Goal: Task Accomplishment & Management: Manage account settings

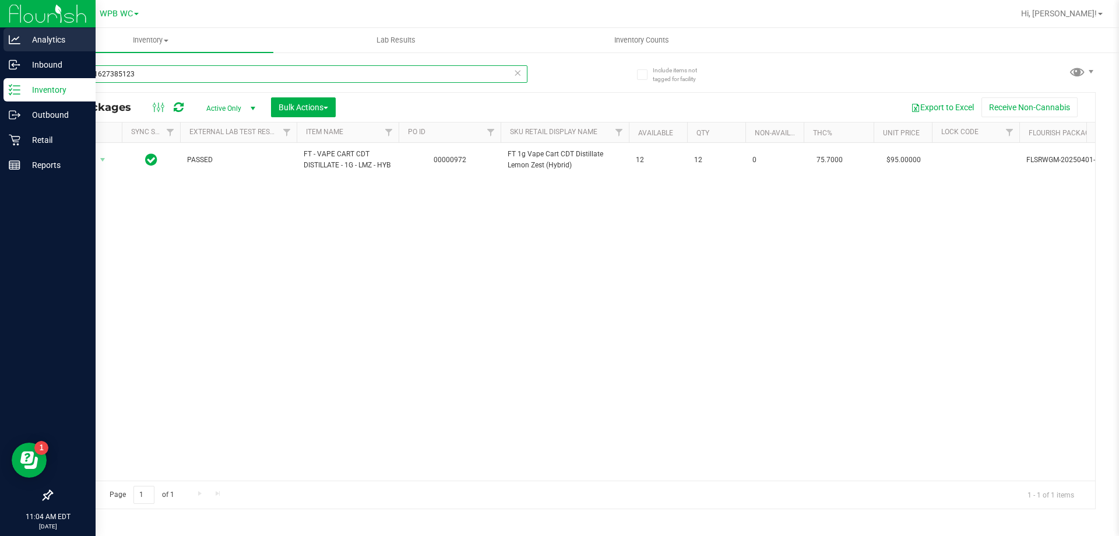
drag, startPoint x: 145, startPoint y: 75, endPoint x: 0, endPoint y: 50, distance: 147.3
click at [0, 50] on div "Analytics Inbound Inventory Outbound Retail Reports 11:04 AM EDT 08/27/2025 08/…" at bounding box center [559, 268] width 1119 height 536
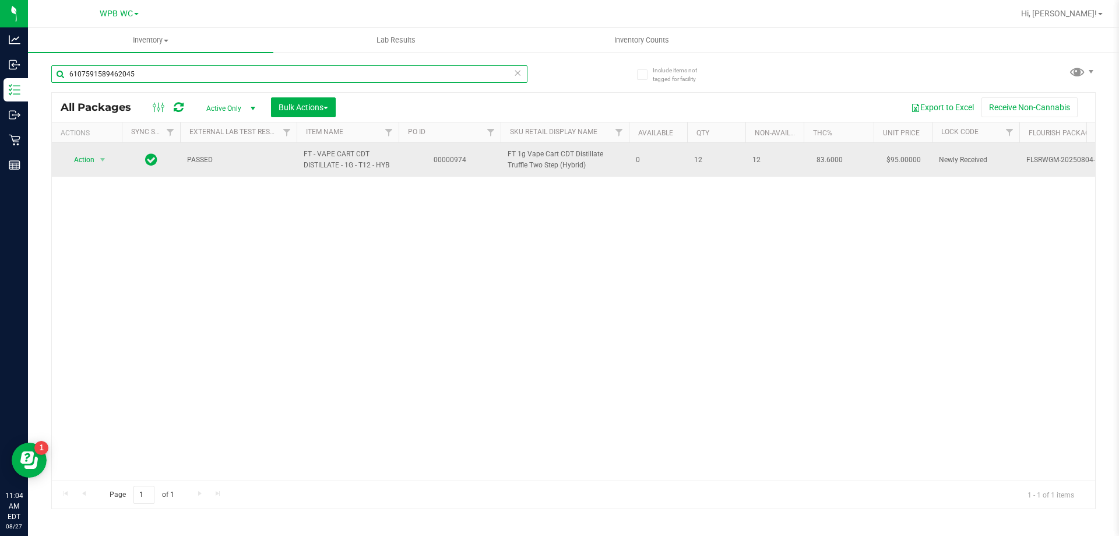
type input "6107591589462045"
click at [91, 159] on span "Action" at bounding box center [79, 160] width 31 height 16
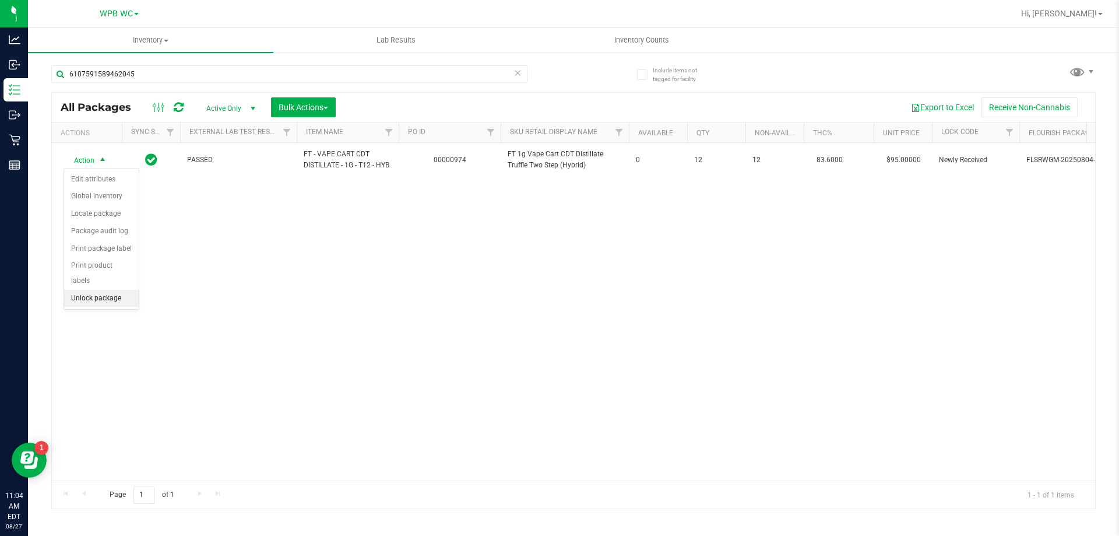
click at [108, 290] on li "Unlock package" at bounding box center [101, 298] width 75 height 17
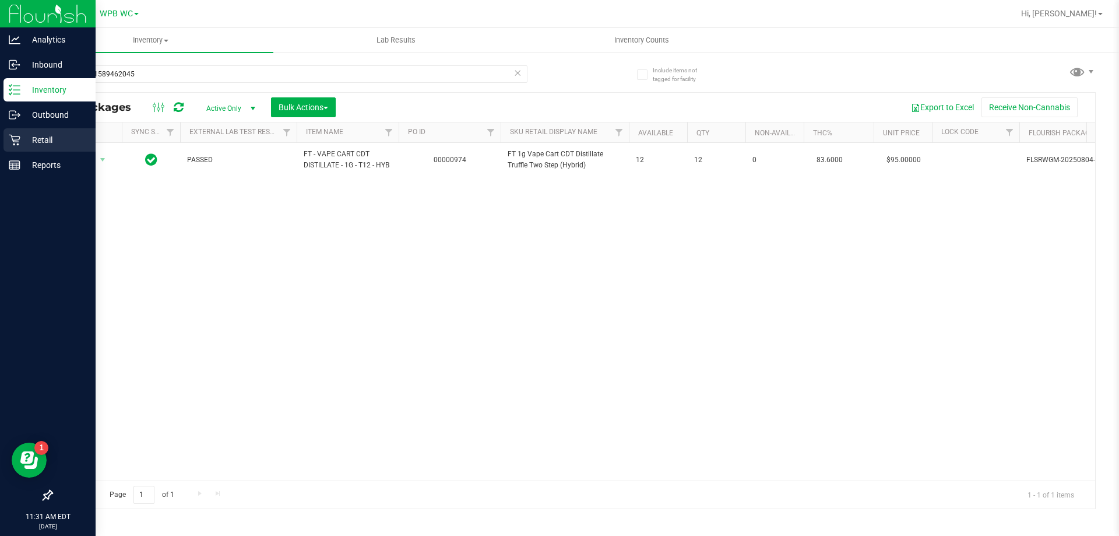
click at [17, 145] on icon at bounding box center [14, 140] width 11 height 11
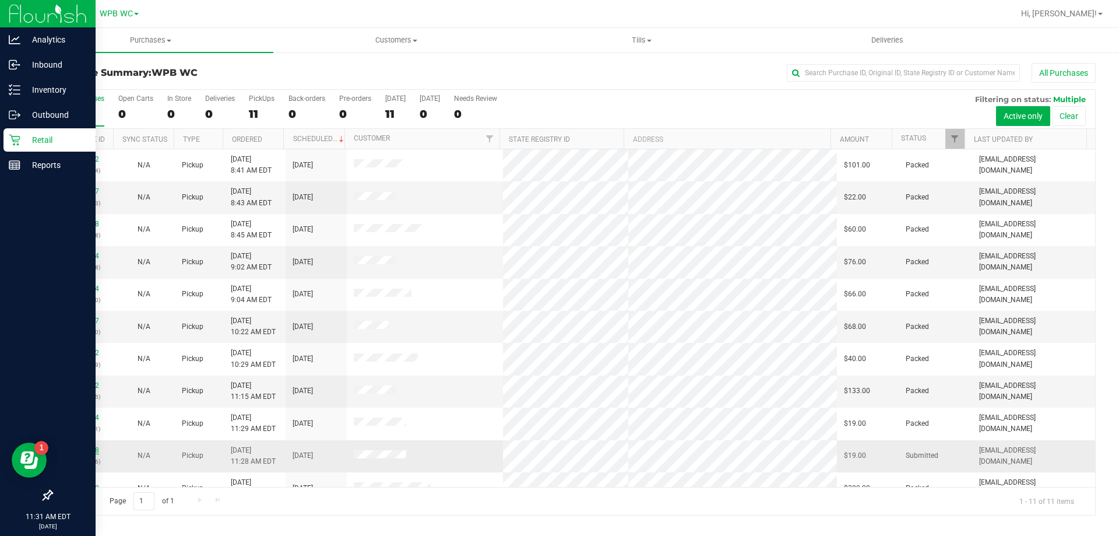
click at [80, 446] on link "11855248" at bounding box center [82, 450] width 33 height 8
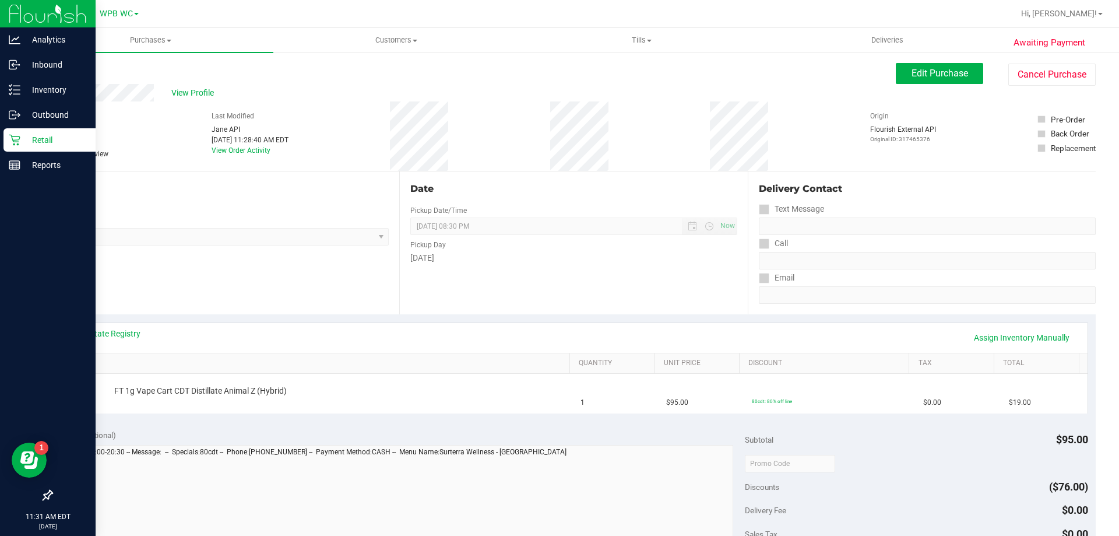
click at [96, 327] on div "View State Registry Assign Inventory Manually" at bounding box center [574, 338] width 1028 height 30
click at [100, 335] on link "View State Registry" at bounding box center [106, 334] width 70 height 12
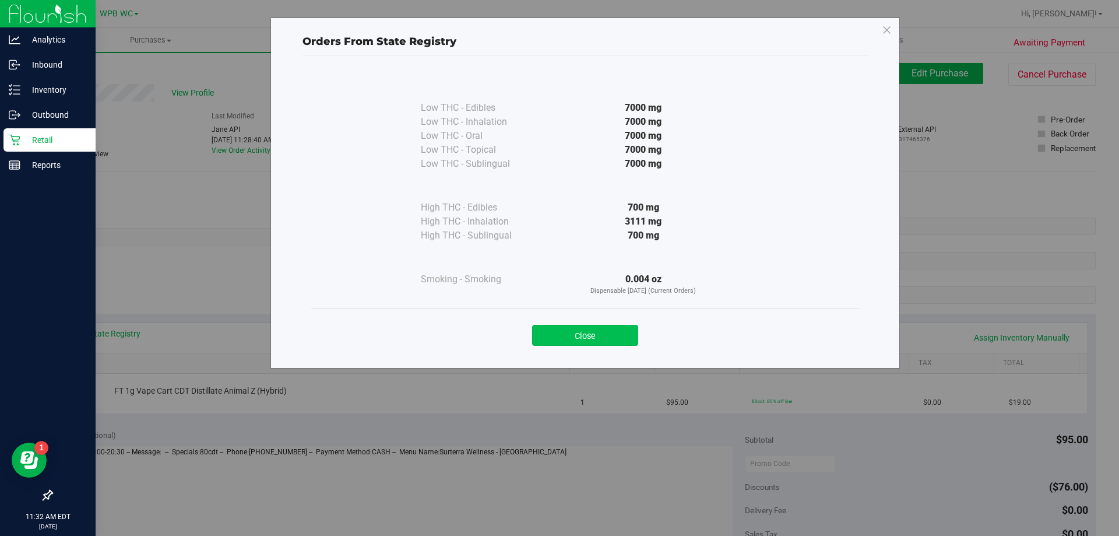
click at [597, 335] on button "Close" at bounding box center [585, 335] width 106 height 21
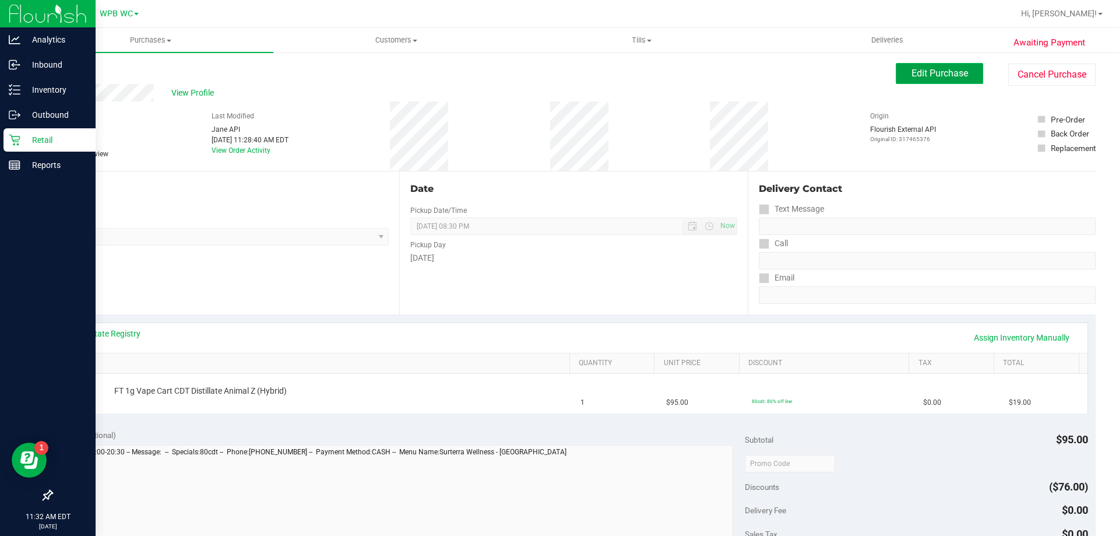
click at [937, 77] on span "Edit Purchase" at bounding box center [940, 73] width 57 height 11
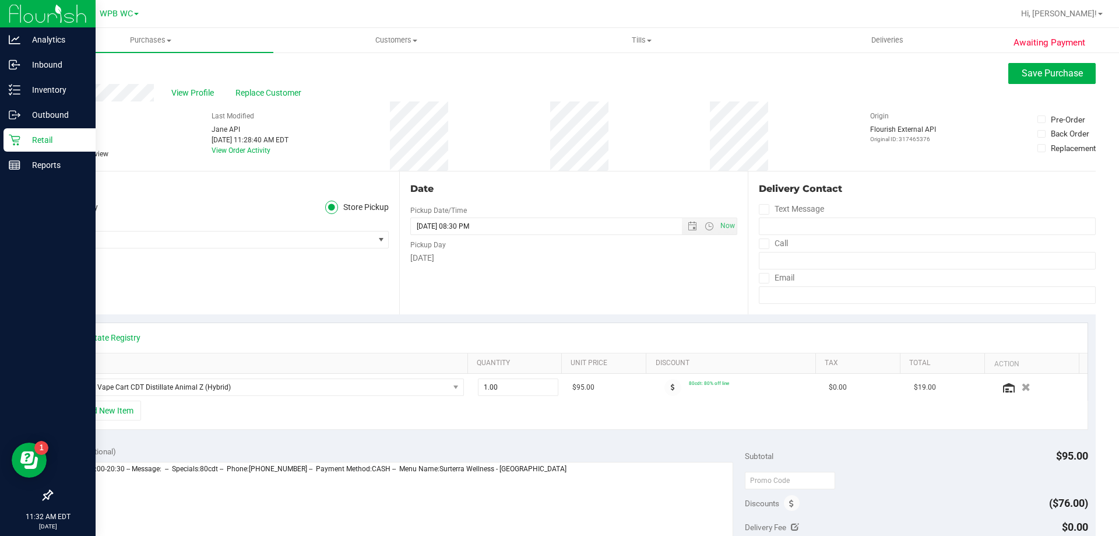
click at [93, 152] on span "Needs review" at bounding box center [87, 154] width 41 height 10
click at [0, 0] on input "Needs review" at bounding box center [0, 0] width 0 height 0
click at [1060, 73] on span "Save Purchase" at bounding box center [1052, 73] width 61 height 11
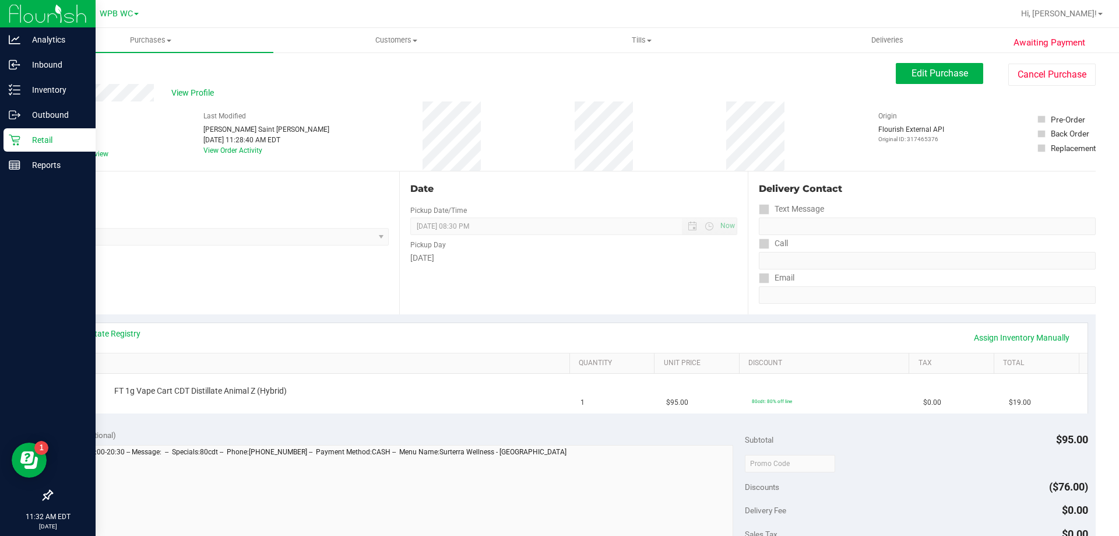
click at [21, 137] on p "Retail" at bounding box center [55, 140] width 70 height 14
